Goal: Task Accomplishment & Management: Manage account settings

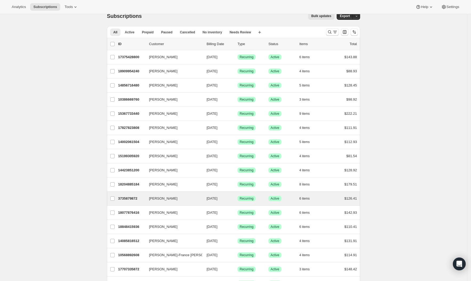
scroll to position [7, 0]
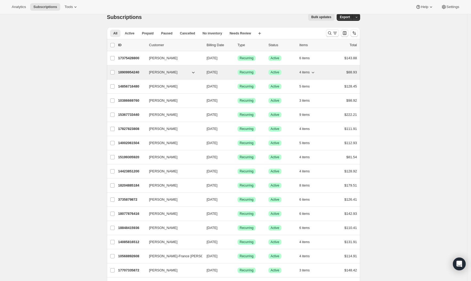
click at [180, 71] on button "wendy byrtus" at bounding box center [172, 72] width 53 height 9
click at [159, 70] on span "wendy byrtus" at bounding box center [163, 72] width 29 height 5
click at [140, 71] on p "18909954240" at bounding box center [131, 72] width 27 height 5
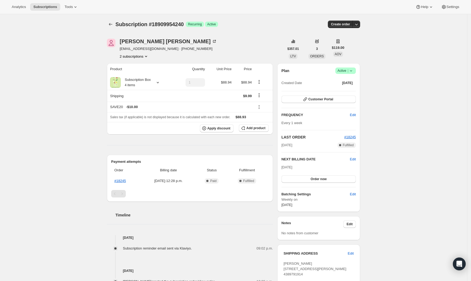
click at [149, 56] on icon "Product actions" at bounding box center [145, 56] width 5 height 5
click at [135, 74] on span "18944917696" at bounding box center [127, 75] width 21 height 4
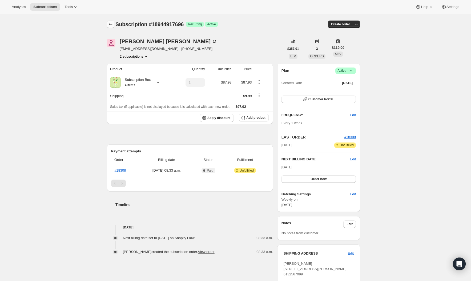
click at [113, 25] on icon "Subscriptions" at bounding box center [110, 24] width 5 height 5
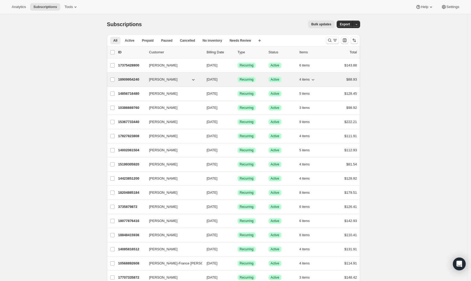
click at [131, 79] on p "18909954240" at bounding box center [131, 79] width 27 height 5
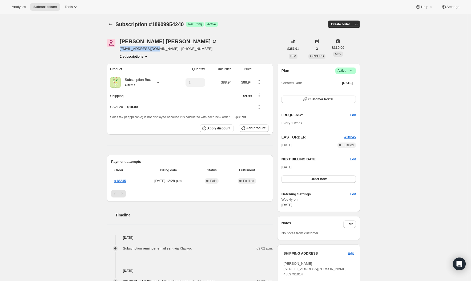
drag, startPoint x: 122, startPoint y: 50, endPoint x: 156, endPoint y: 51, distance: 34.4
click at [156, 51] on span "voice3sing@yahoo.ca · +16132567099" at bounding box center [168, 48] width 97 height 5
copy span "voice3sing@yahoo.ca"
click at [354, 71] on icon at bounding box center [351, 70] width 5 height 5
click at [391, 84] on div "Subscription #18909954240. This page is ready Subscription #18909954240 Success…" at bounding box center [233, 202] width 467 height 377
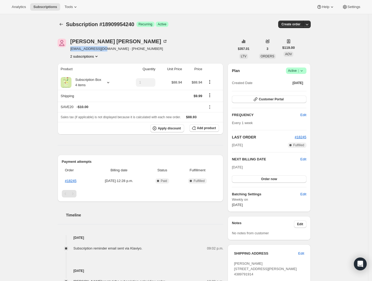
drag, startPoint x: 76, startPoint y: 50, endPoint x: 106, endPoint y: 51, distance: 30.4
click at [106, 51] on div "wendy byrtus voice3sing@yahoo.ca · +16132567099 2 subscriptions" at bounding box center [146, 49] width 177 height 20
copy span "voice3sing@yahoo.ca"
click at [98, 56] on icon "Product actions" at bounding box center [96, 56] width 5 height 5
click at [95, 74] on span "18944917696" at bounding box center [85, 75] width 37 height 5
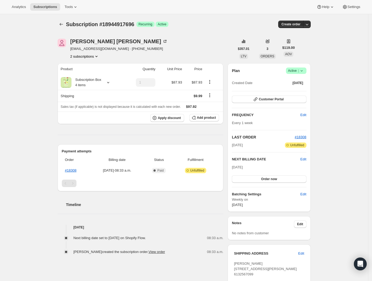
click at [98, 56] on icon "Product actions" at bounding box center [96, 56] width 2 height 1
click at [101, 66] on span "18909954240" at bounding box center [85, 66] width 37 height 5
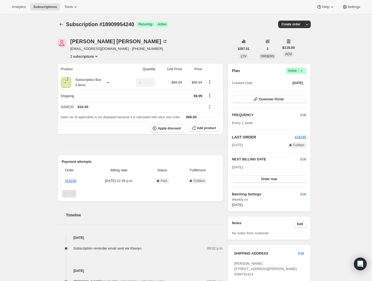
click at [303, 69] on icon at bounding box center [301, 70] width 5 height 5
click at [299, 89] on span "Cancel subscription" at bounding box center [297, 90] width 30 height 4
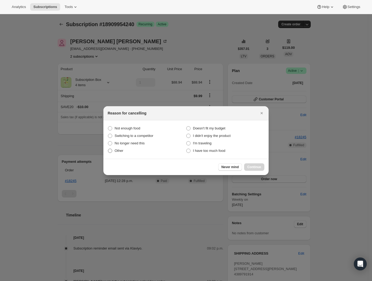
click at [123, 153] on span "Other" at bounding box center [119, 150] width 9 height 5
click at [108, 149] on input "Other" at bounding box center [108, 149] width 0 height 0
radio input "true"
click at [264, 167] on button "Continue" at bounding box center [254, 166] width 20 height 7
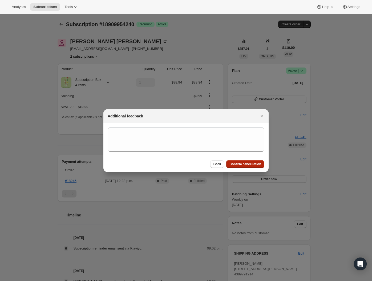
click at [246, 161] on button "Confirm cancellation" at bounding box center [245, 163] width 38 height 7
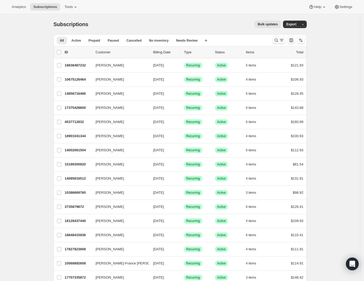
click at [279, 40] on icon "Search and filter results" at bounding box center [276, 40] width 5 height 5
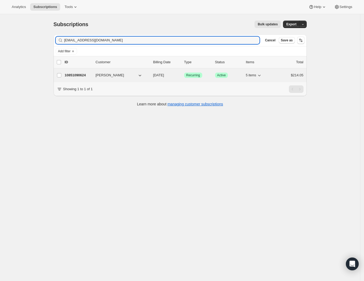
type input "[EMAIL_ADDRESS][DOMAIN_NAME]"
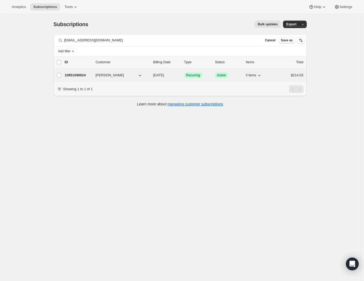
click at [77, 75] on p "10851090624" at bounding box center [78, 75] width 27 height 5
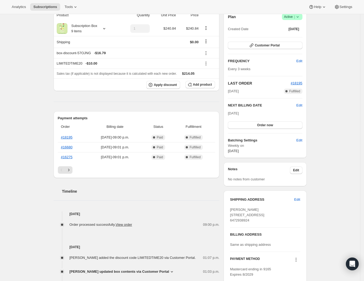
scroll to position [54, 0]
click at [67, 135] on link "#18195" at bounding box center [66, 137] width 11 height 4
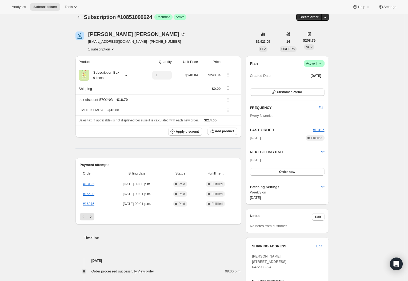
scroll to position [10, 0]
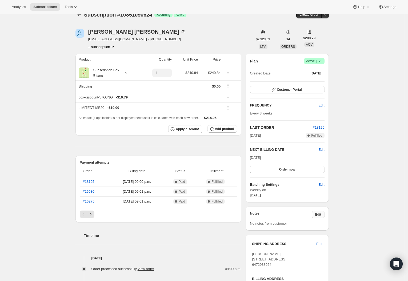
click at [321, 214] on span "Edit" at bounding box center [318, 214] width 6 height 4
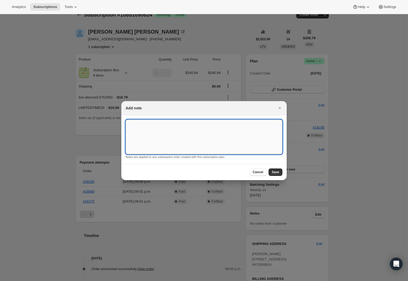
click at [193, 135] on textarea ":rbu:" at bounding box center [204, 136] width 157 height 35
type textarea "chicken fajita must use OG grilled chicken"
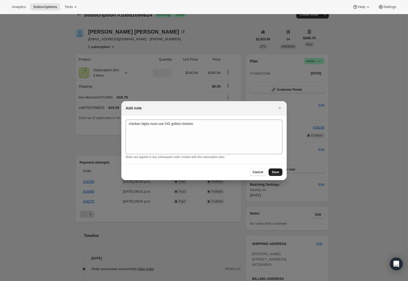
click at [277, 174] on button "Save" at bounding box center [276, 171] width 14 height 7
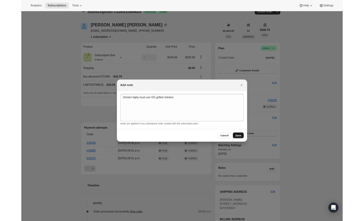
scroll to position [10, 0]
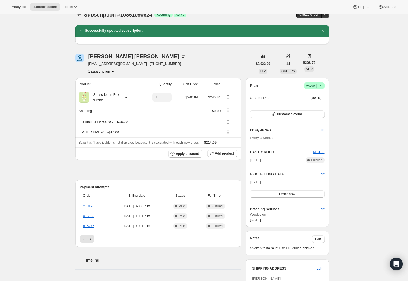
drag, startPoint x: 354, startPoint y: 191, endPoint x: 257, endPoint y: 186, distance: 96.4
click at [354, 191] on div "Subscription #10851090624. This page is ready Subscription #10851090624 Success…" at bounding box center [202, 263] width 404 height 517
